Goal: Information Seeking & Learning: Learn about a topic

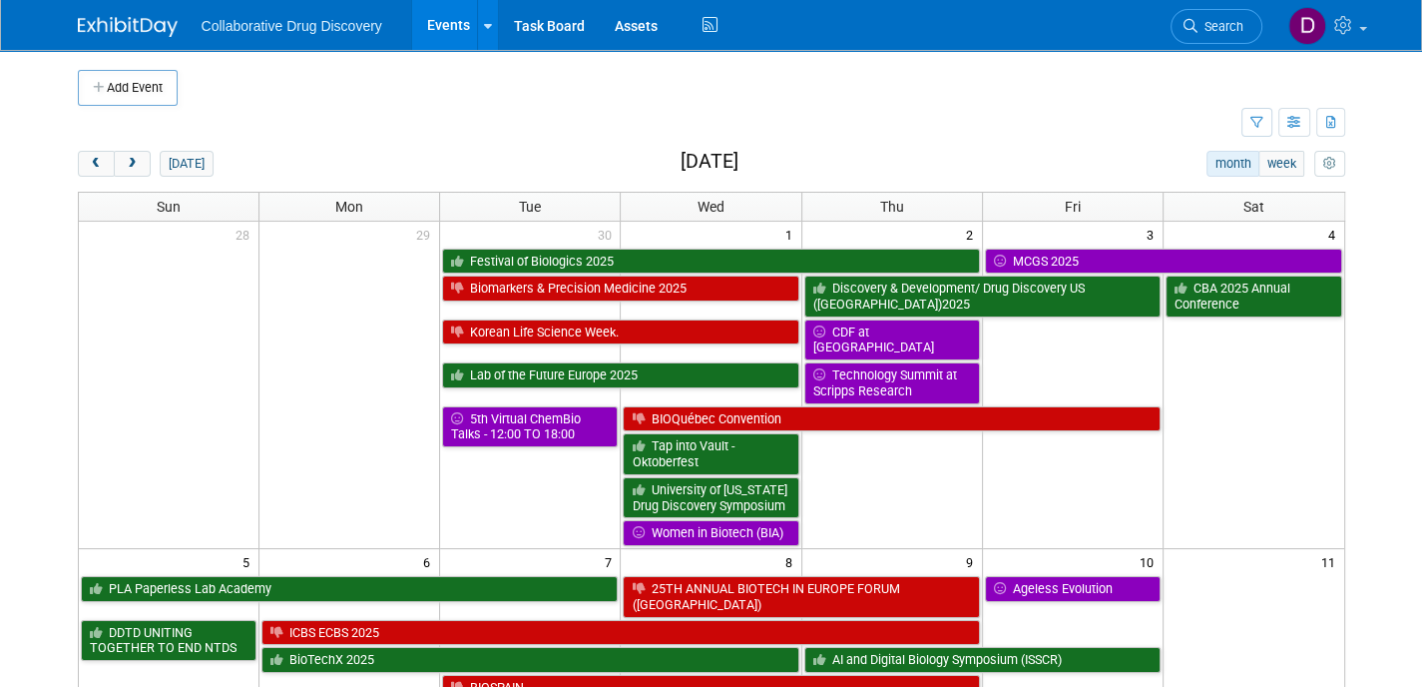
click at [1214, 36] on link "Search" at bounding box center [1217, 26] width 92 height 35
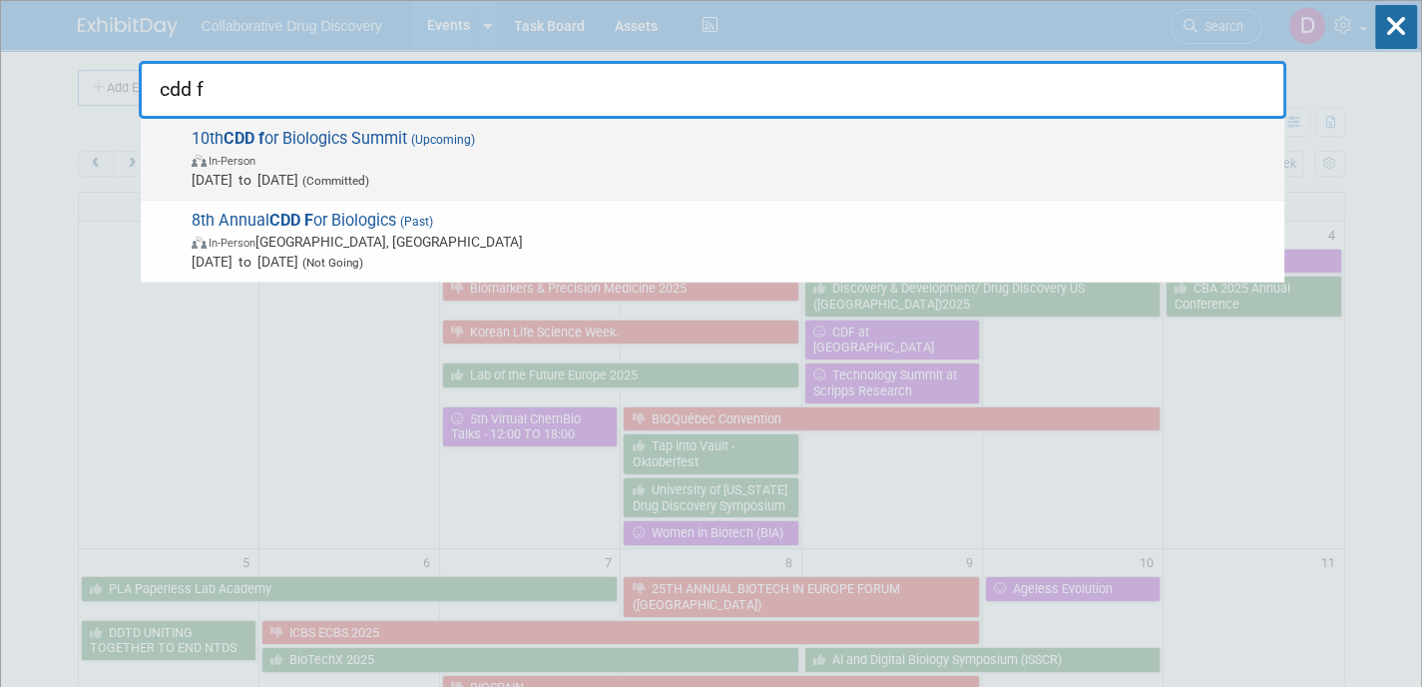
type input "cdd f"
click at [716, 152] on span "In-Person" at bounding box center [733, 160] width 1083 height 20
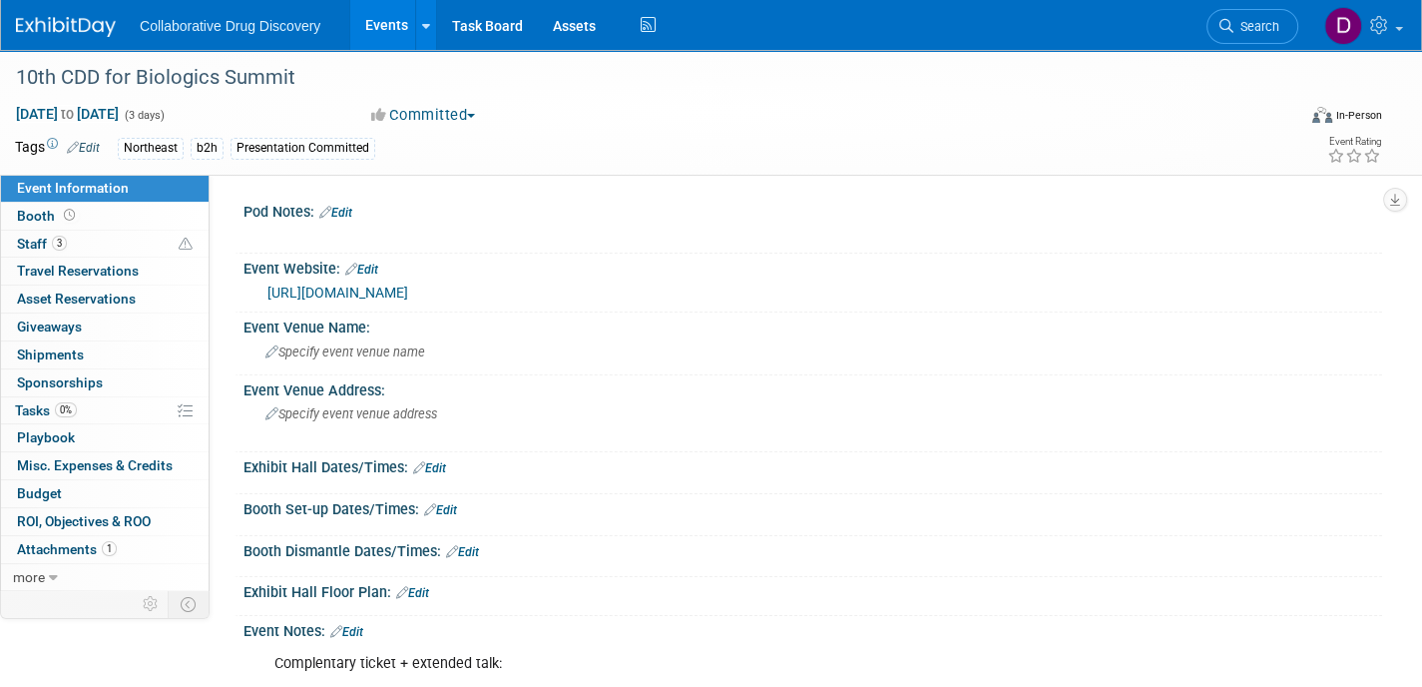
click at [408, 300] on link "https://cdd-biologics.com/?utm_source=internal&utm_medium=email&utm_campaign=re…" at bounding box center [338, 292] width 141 height 16
